Goal: Task Accomplishment & Management: Complete application form

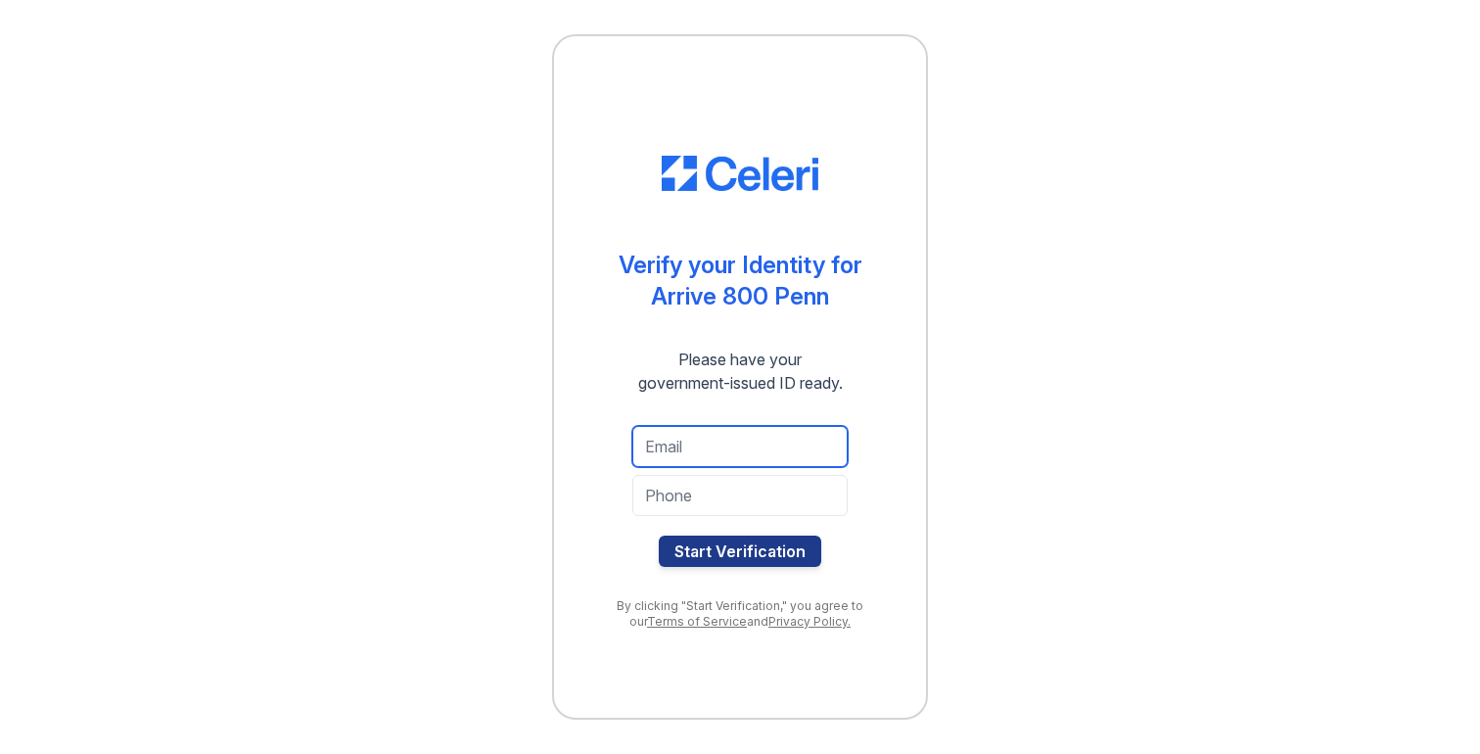
click at [761, 437] on input "email" at bounding box center [739, 446] width 215 height 41
type input "gmichalowski95@gmail.com"
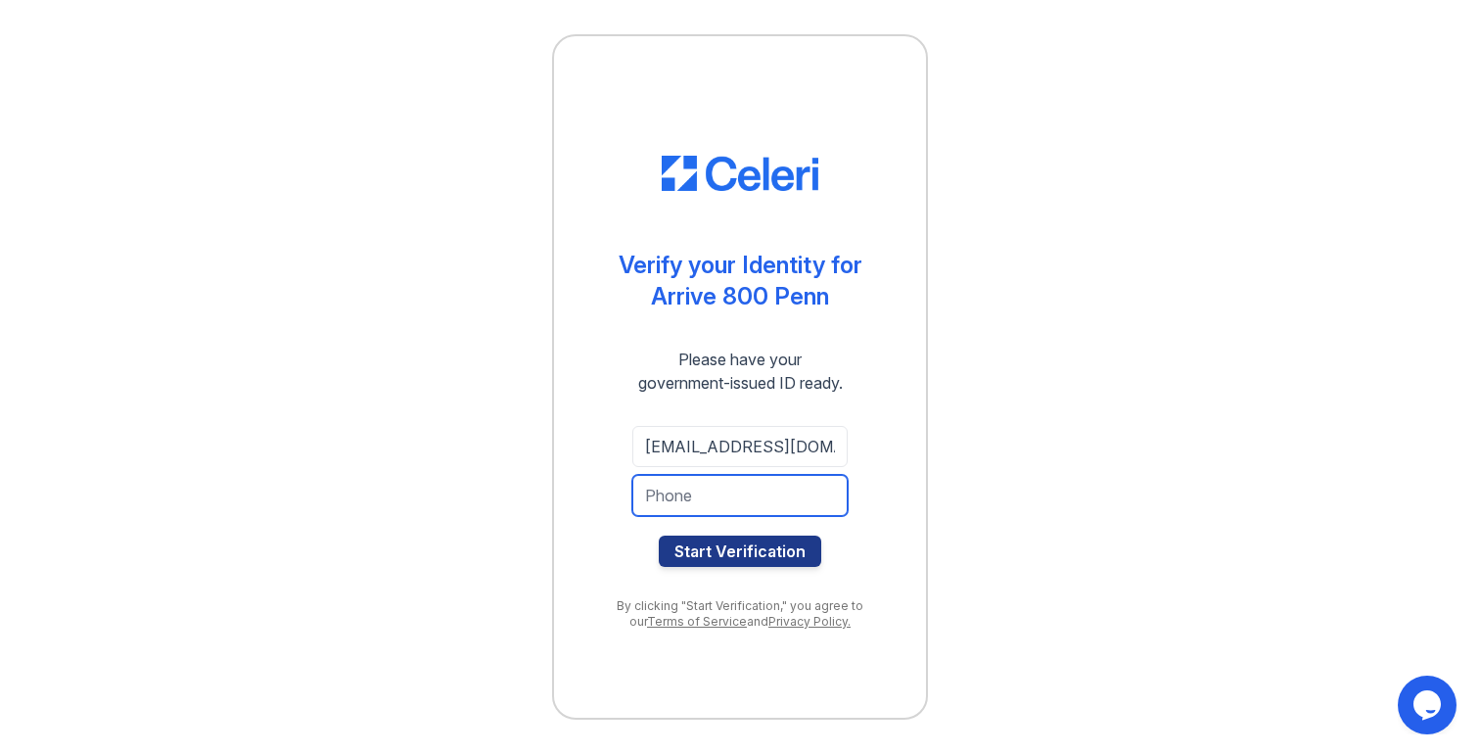
click at [756, 505] on input "tel" at bounding box center [739, 495] width 215 height 41
type input "5084943122"
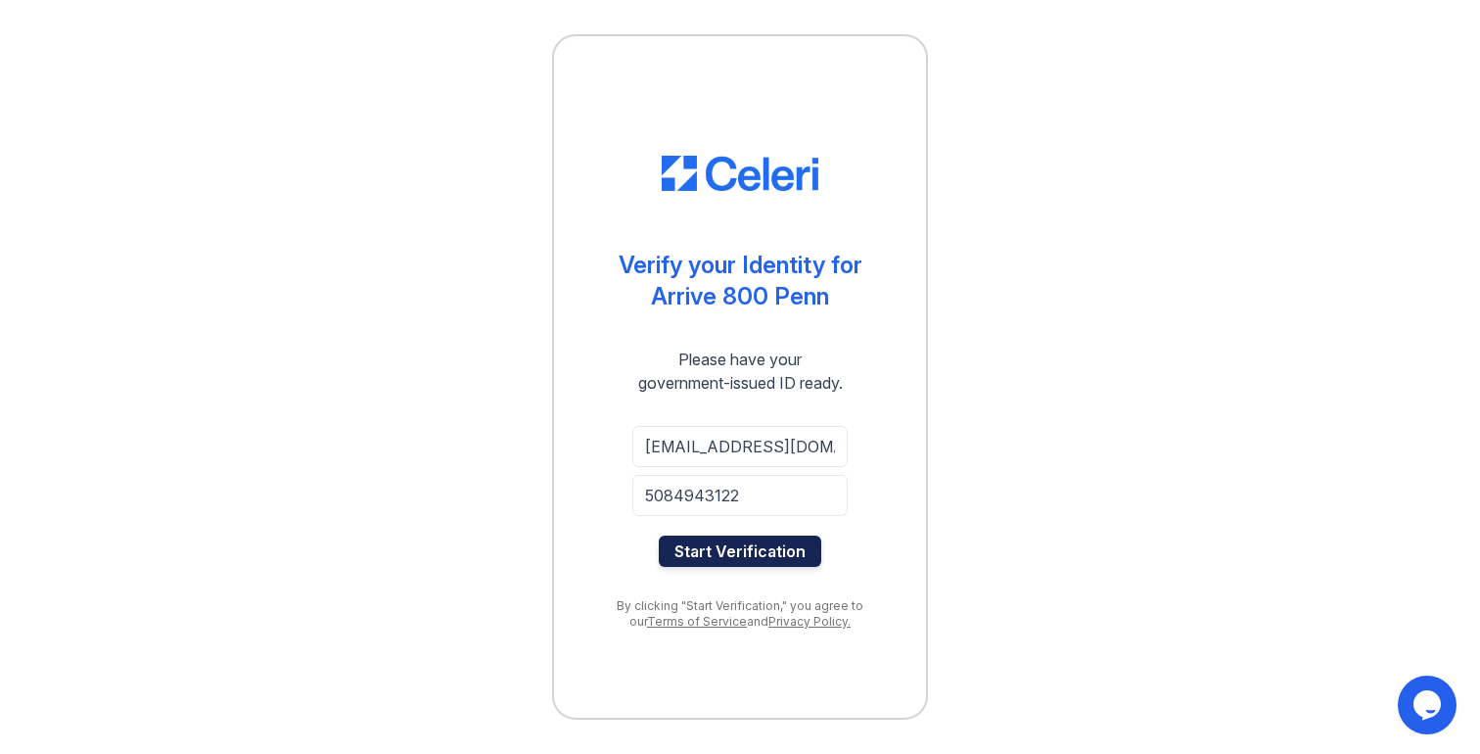
click at [758, 549] on button "Start Verification" at bounding box center [740, 550] width 162 height 31
